Goal: Task Accomplishment & Management: Use online tool/utility

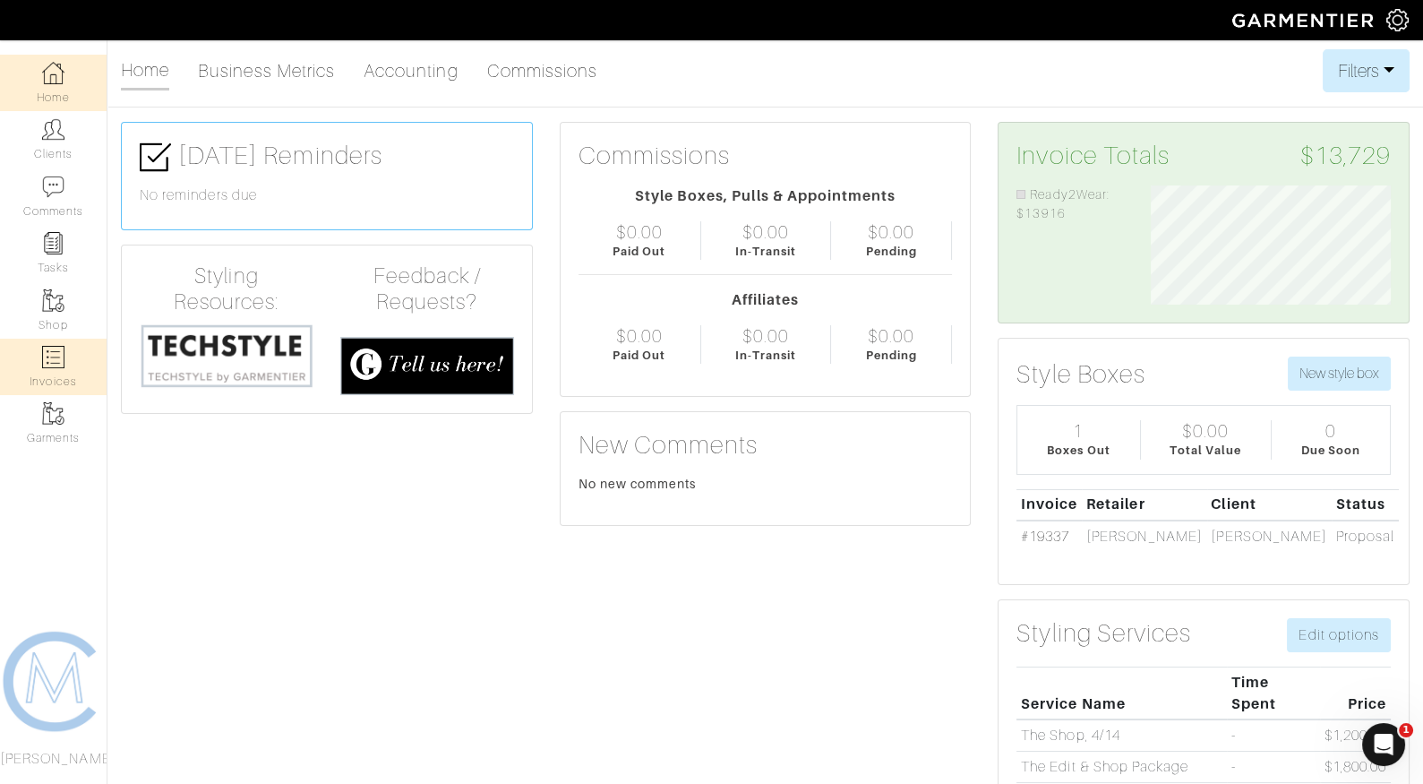
click at [47, 362] on img at bounding box center [53, 357] width 22 height 22
select select
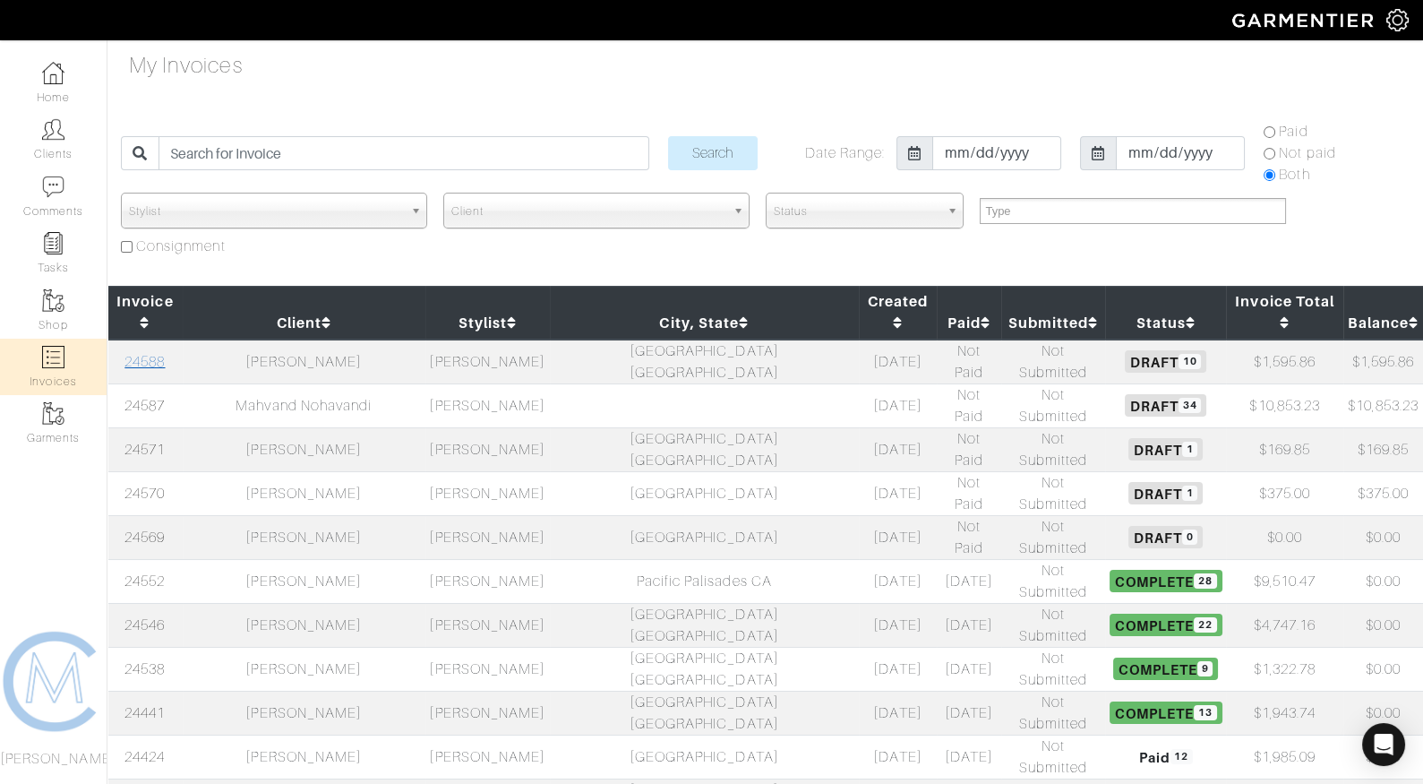
click at [159, 354] on link "24588" at bounding box center [144, 362] width 40 height 16
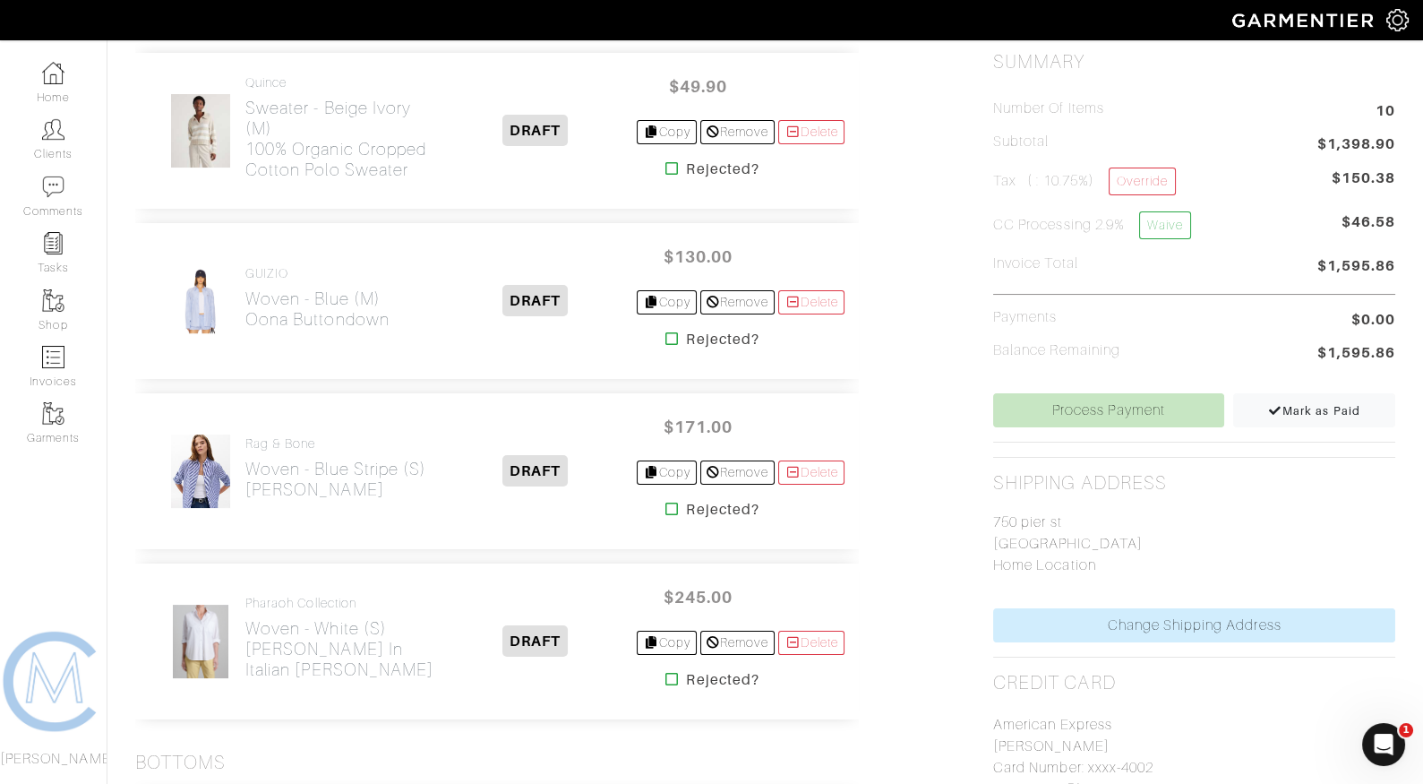
scroll to position [453, 0]
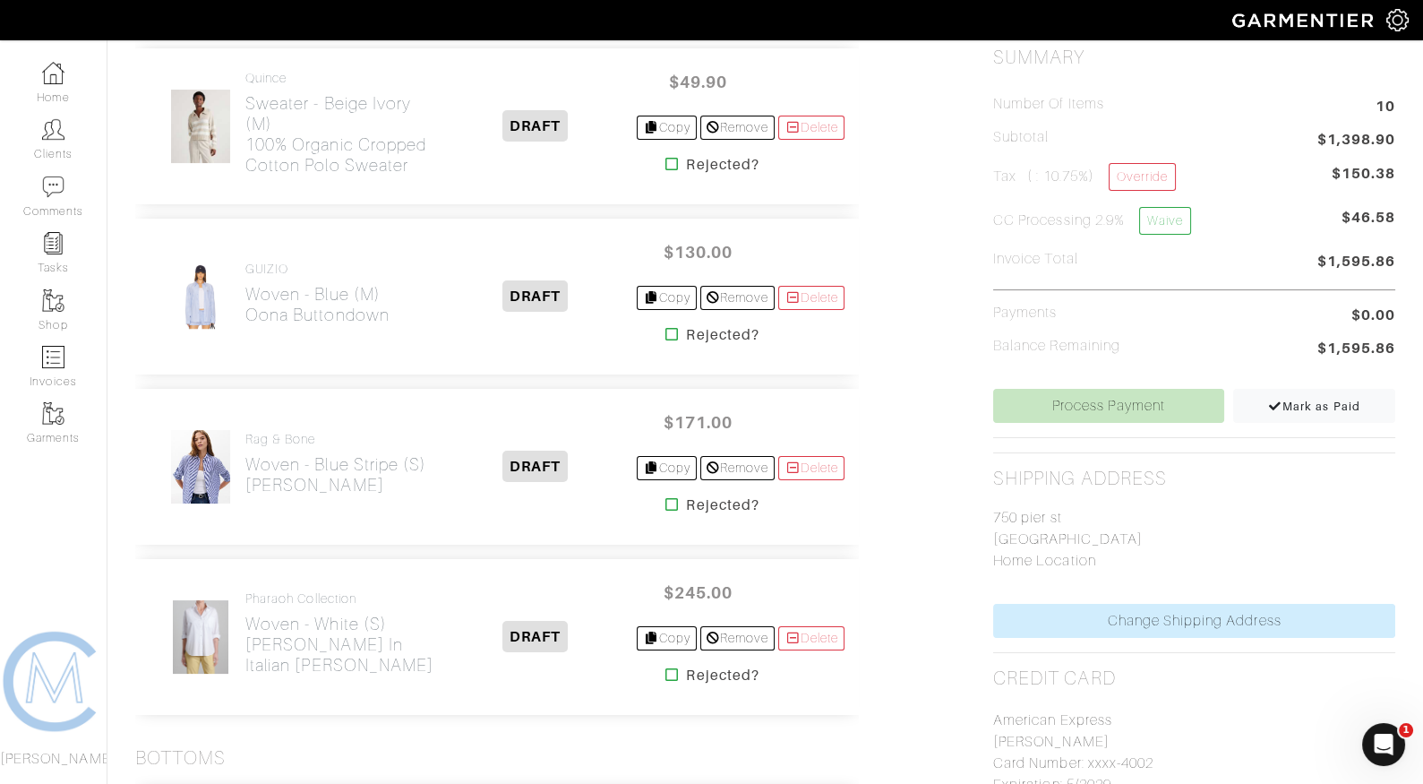
click at [665, 505] on icon at bounding box center [671, 504] width 13 height 14
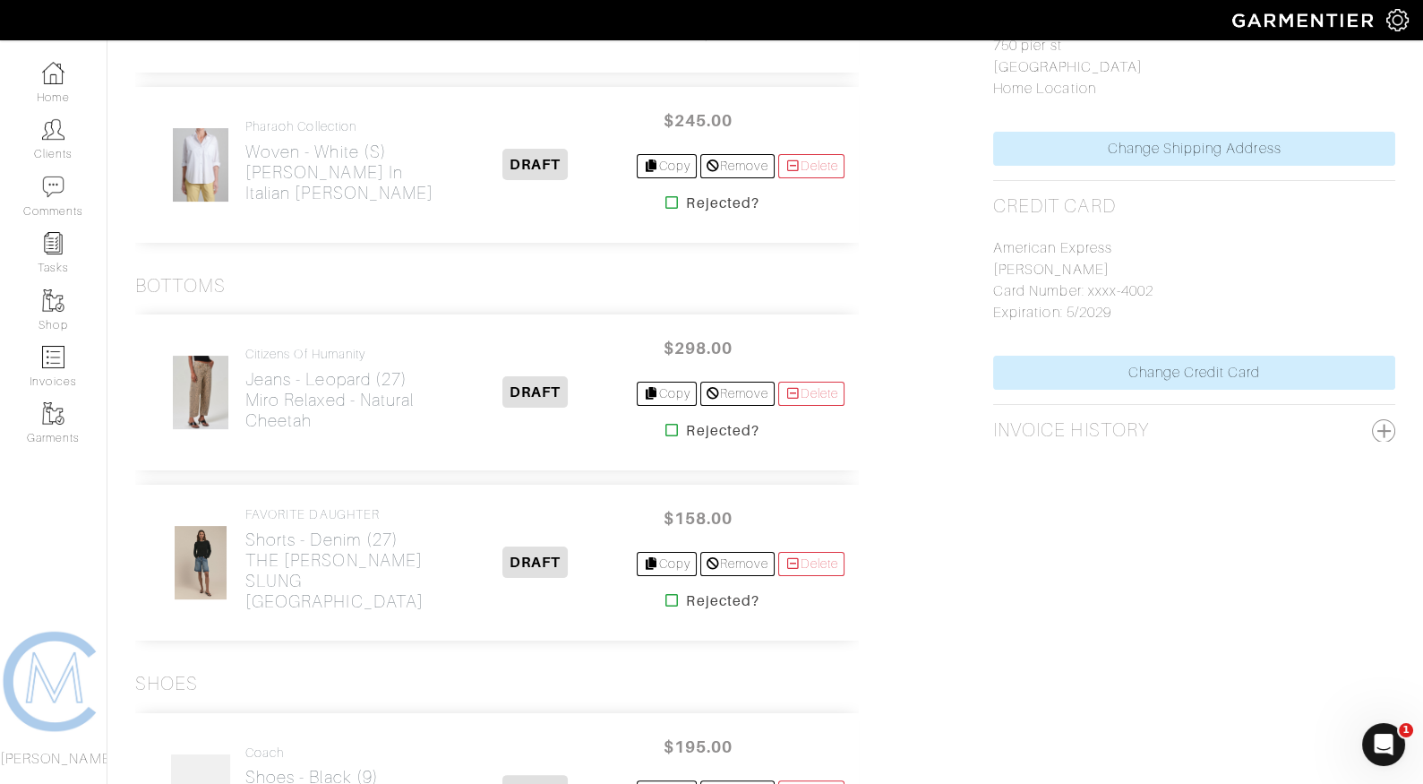
scroll to position [1008, 0]
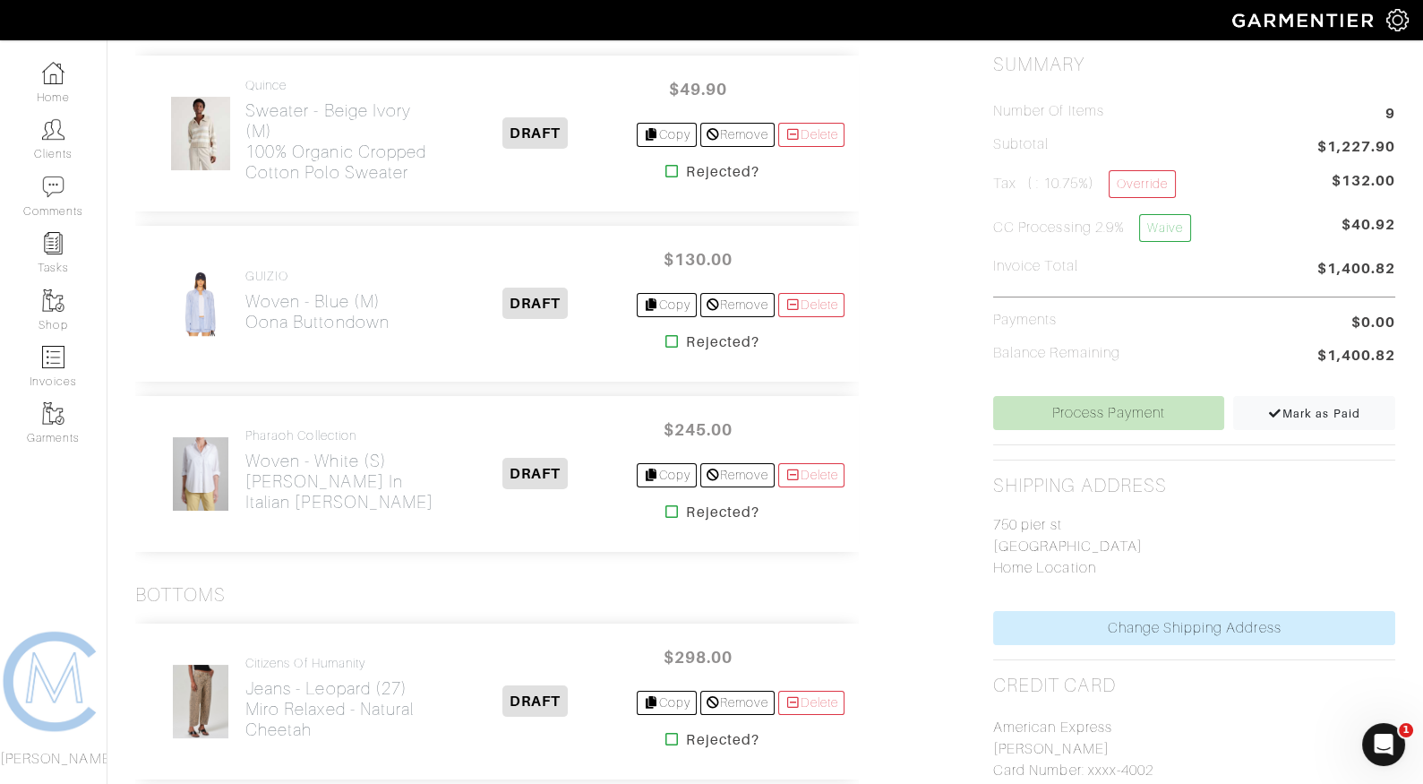
scroll to position [535, 0]
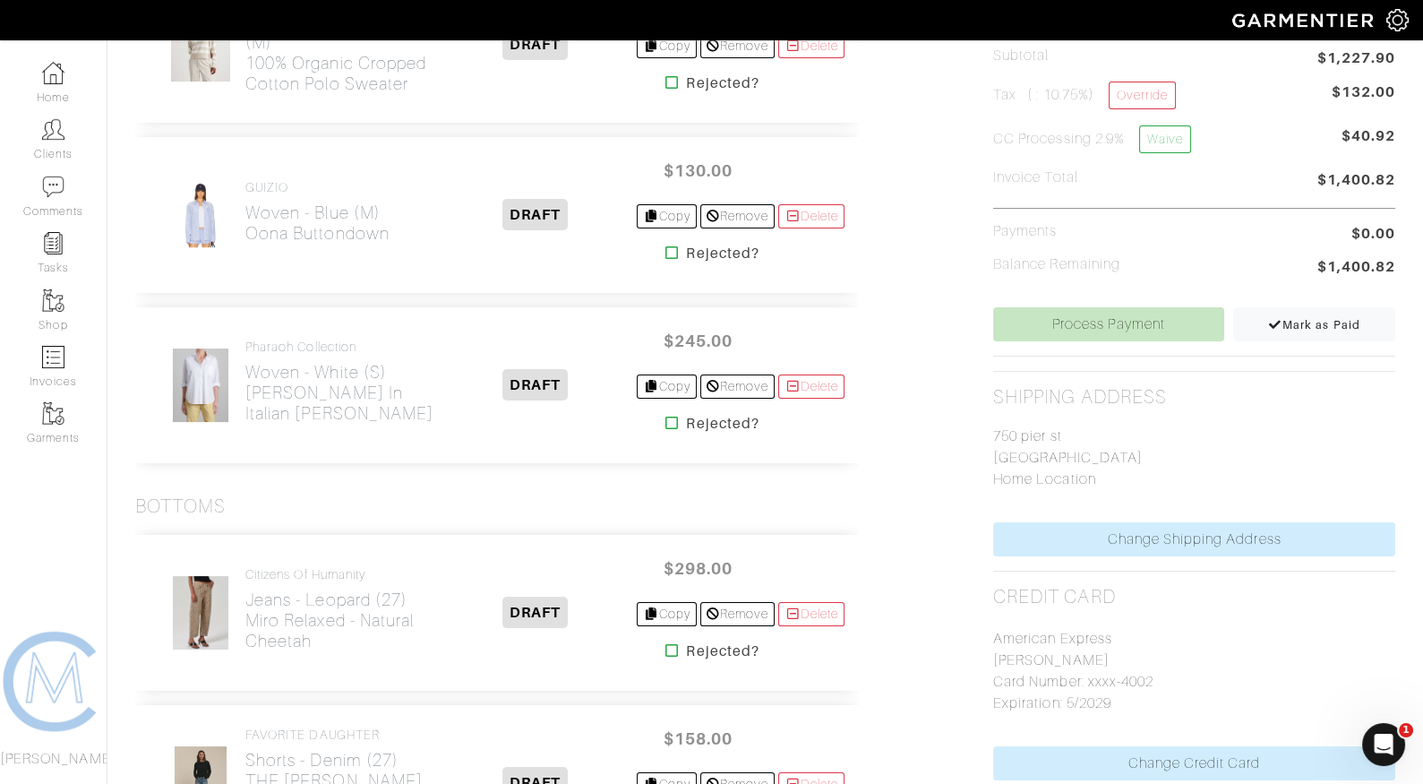
click at [665, 425] on icon at bounding box center [671, 423] width 13 height 14
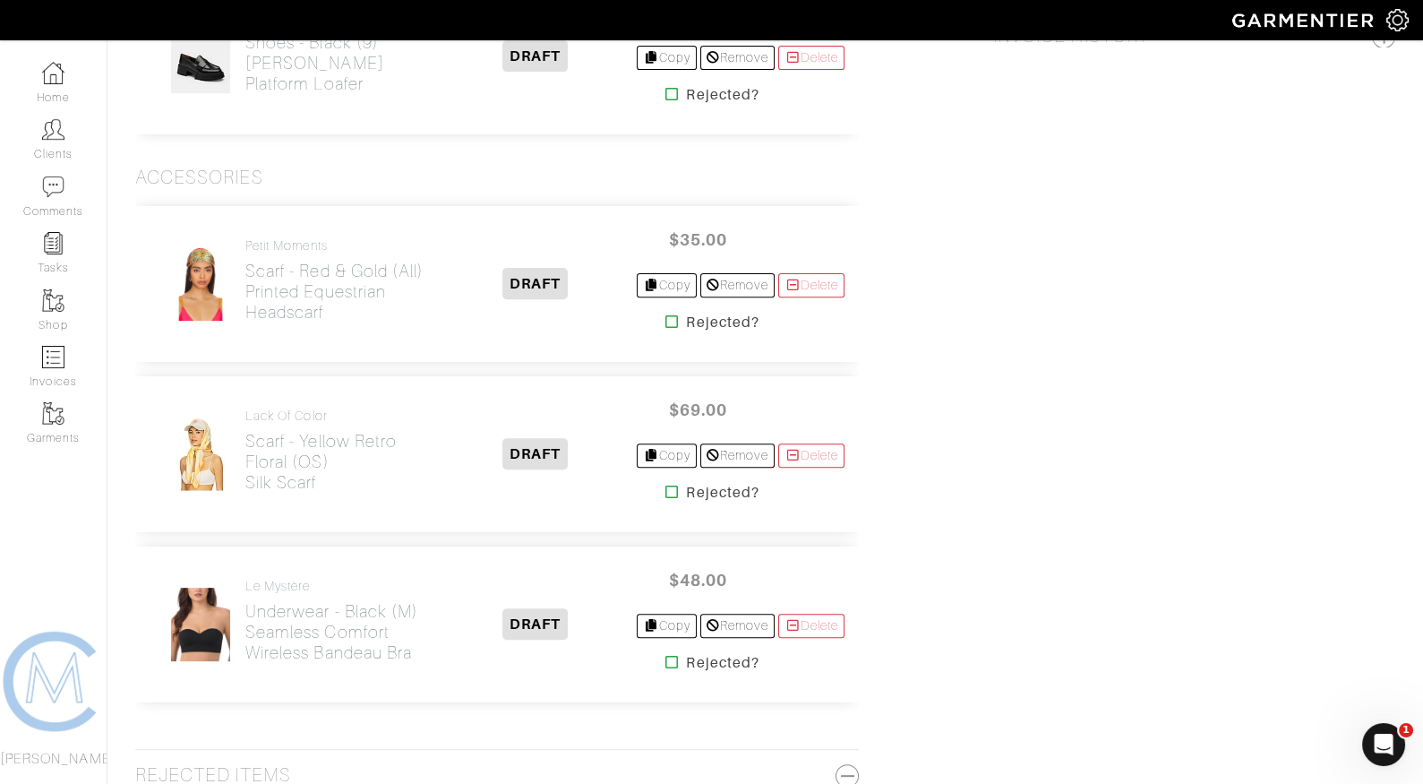
scroll to position [1320, 0]
click at [665, 494] on icon at bounding box center [671, 491] width 13 height 14
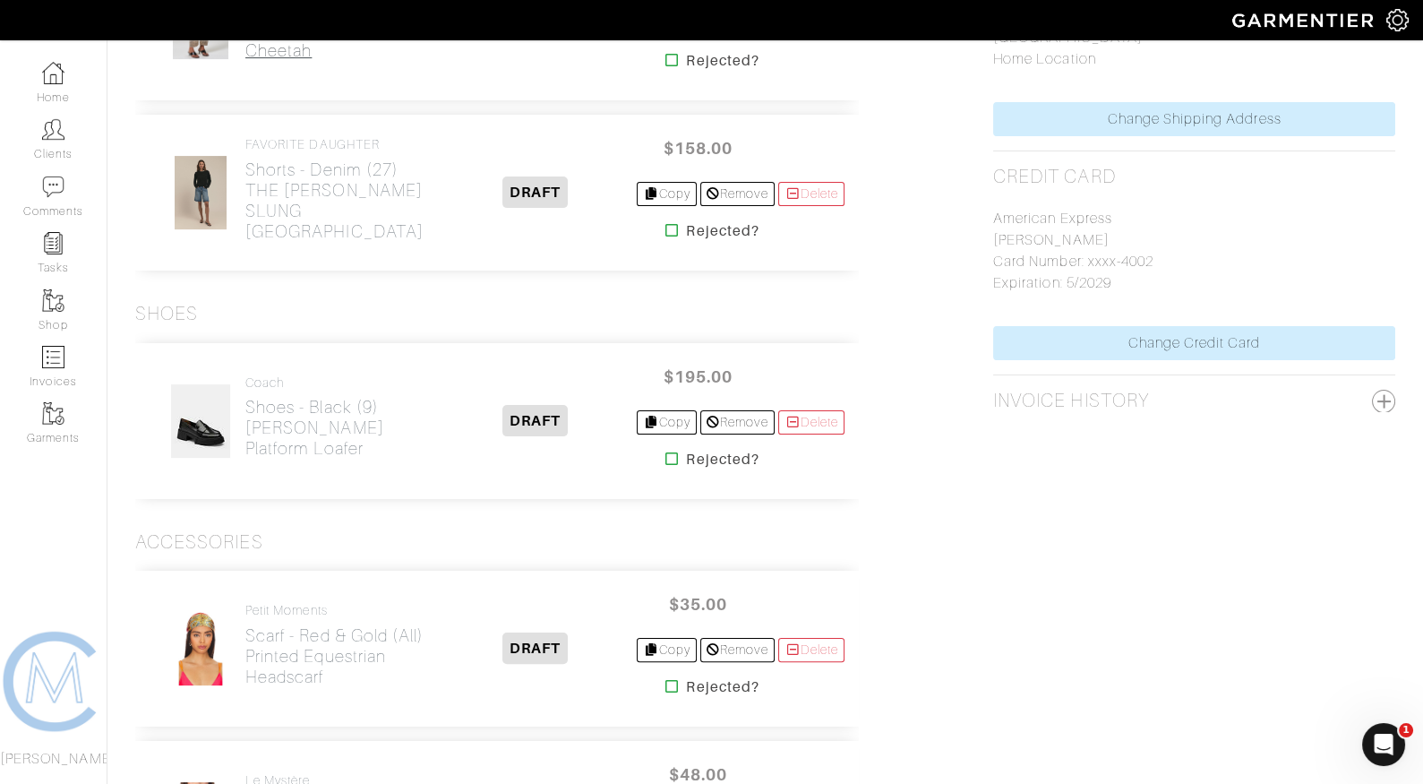
scroll to position [957, 0]
click at [312, 438] on h2 "Shoes - Black (9) Leah Platform Loafer" at bounding box center [339, 426] width 188 height 62
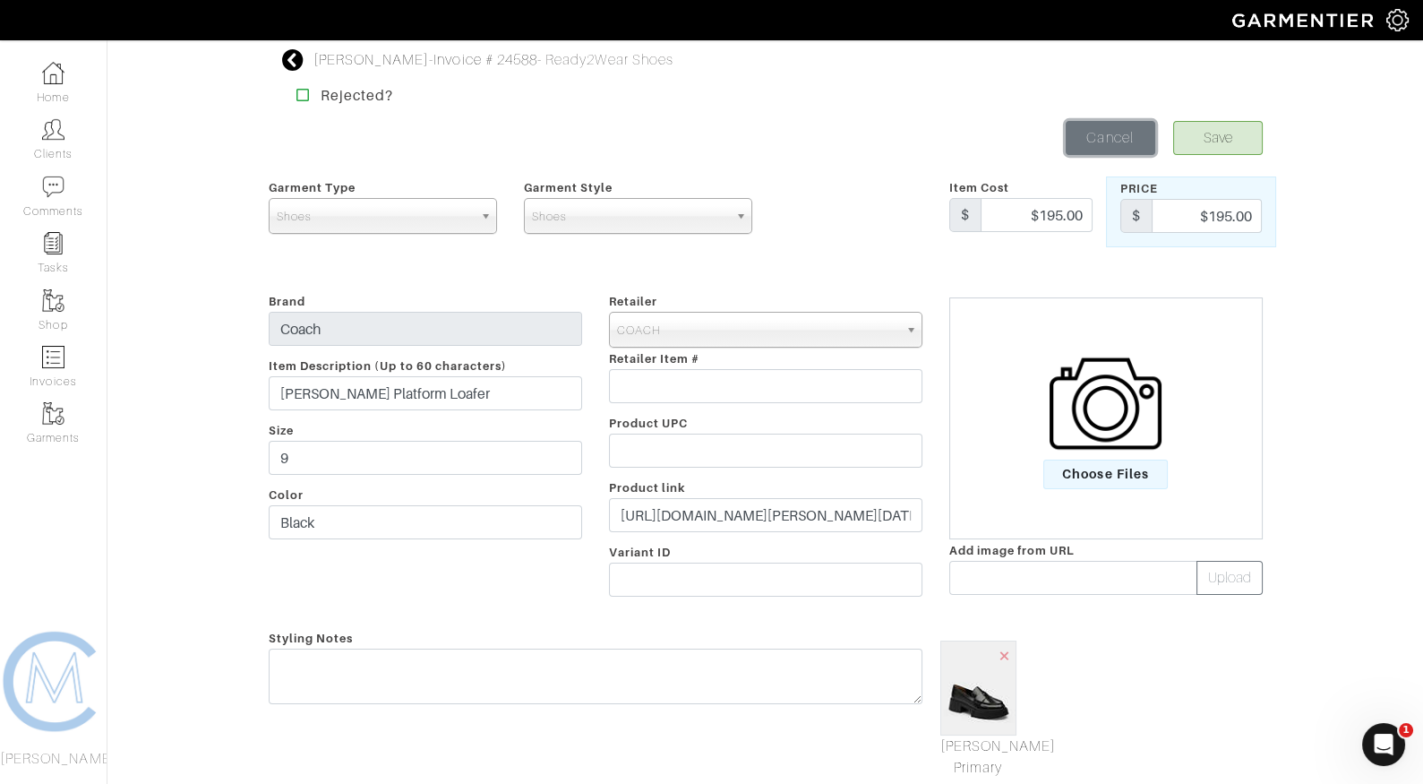
click at [1131, 129] on link "Cancel" at bounding box center [1111, 138] width 90 height 34
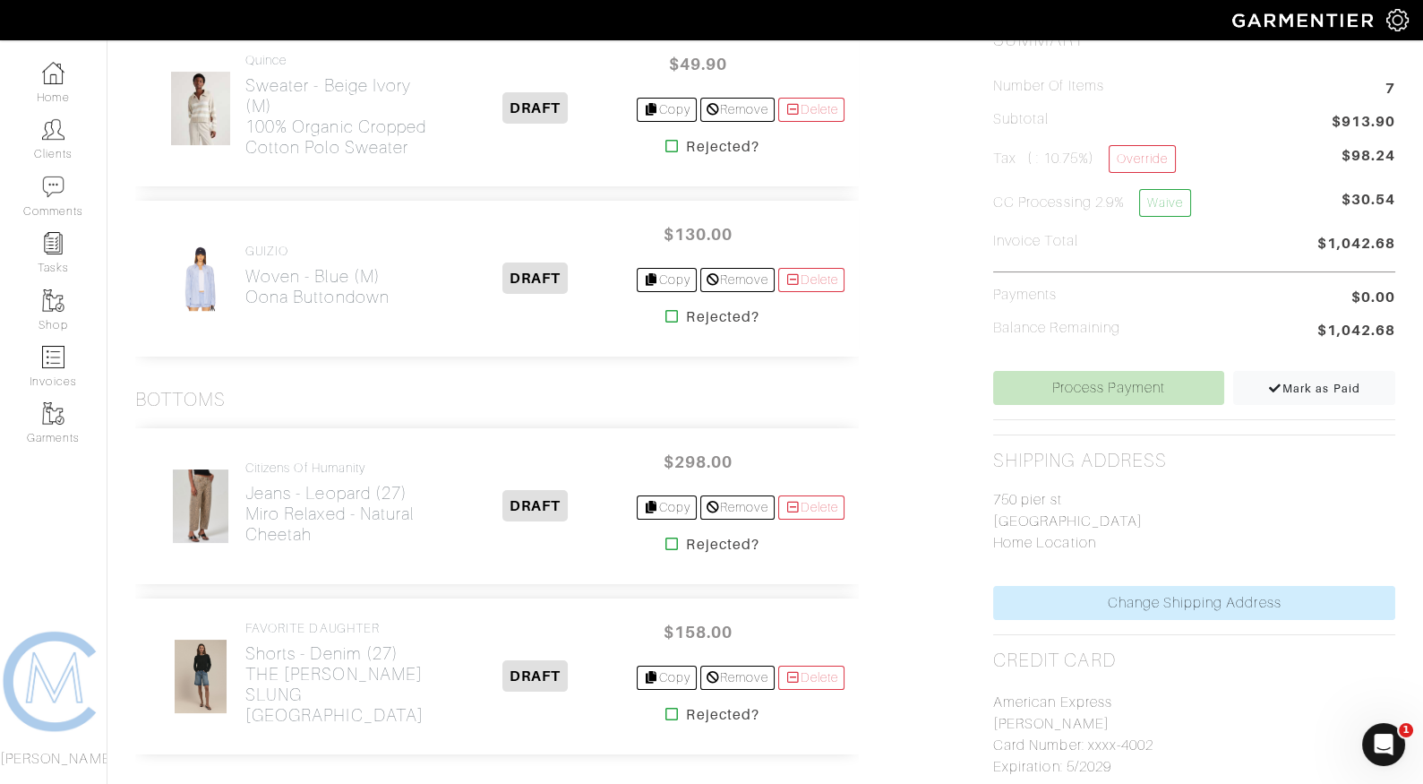
scroll to position [579, 0]
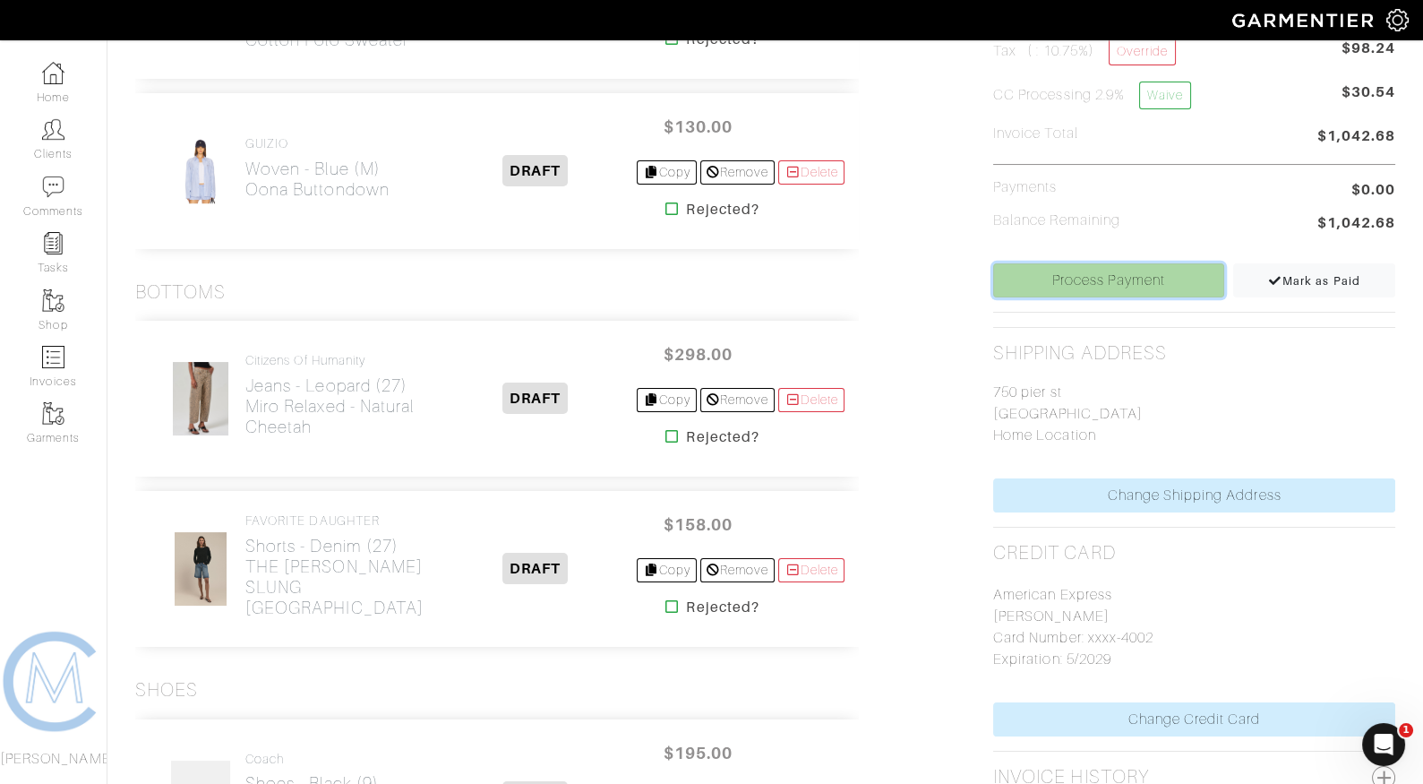
click at [1112, 265] on link "Process Payment" at bounding box center [1108, 280] width 231 height 34
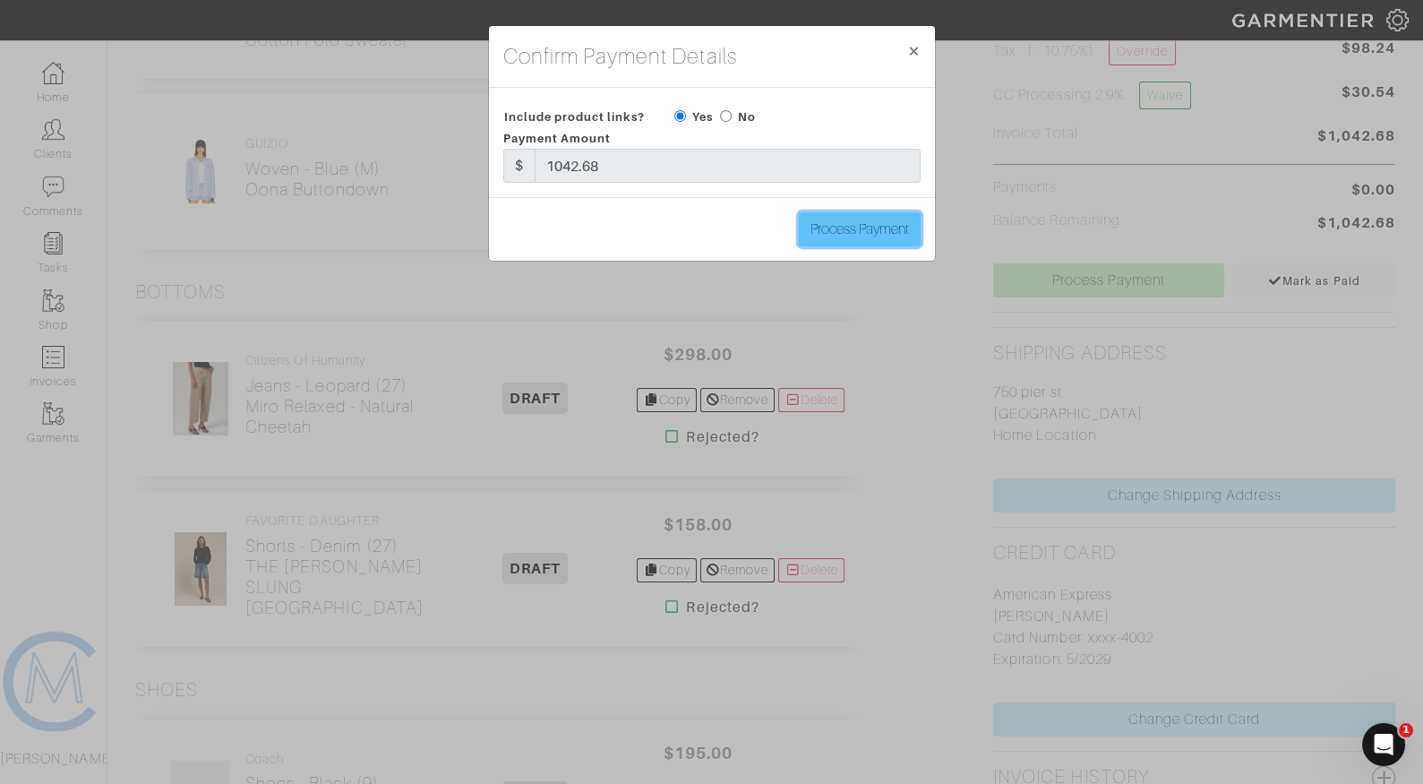
click at [838, 224] on input "Process Payment" at bounding box center [860, 229] width 122 height 34
type input "Process Payment"
